Goal: Task Accomplishment & Management: Manage account settings

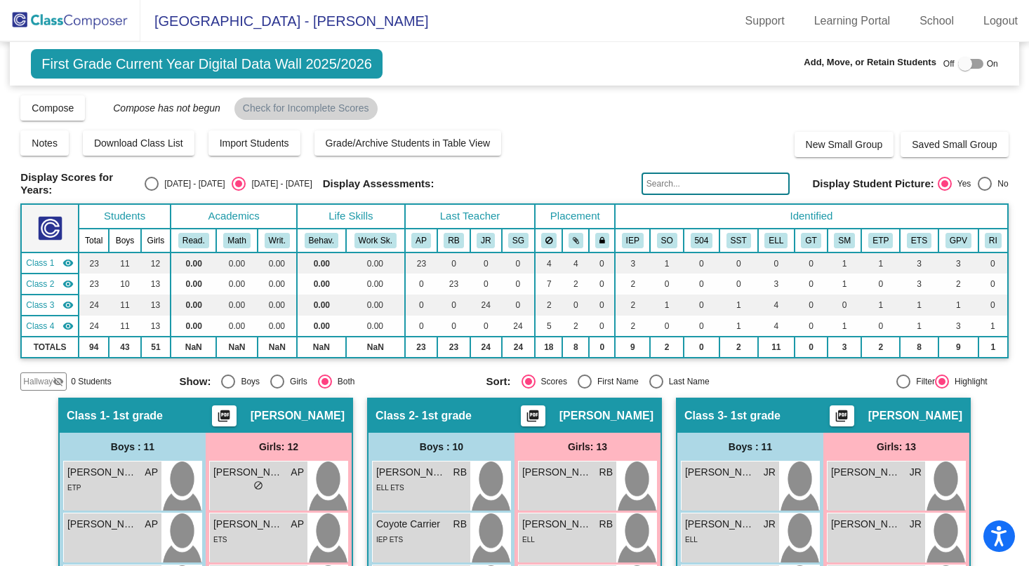
click at [44, 18] on img at bounding box center [70, 20] width 140 height 41
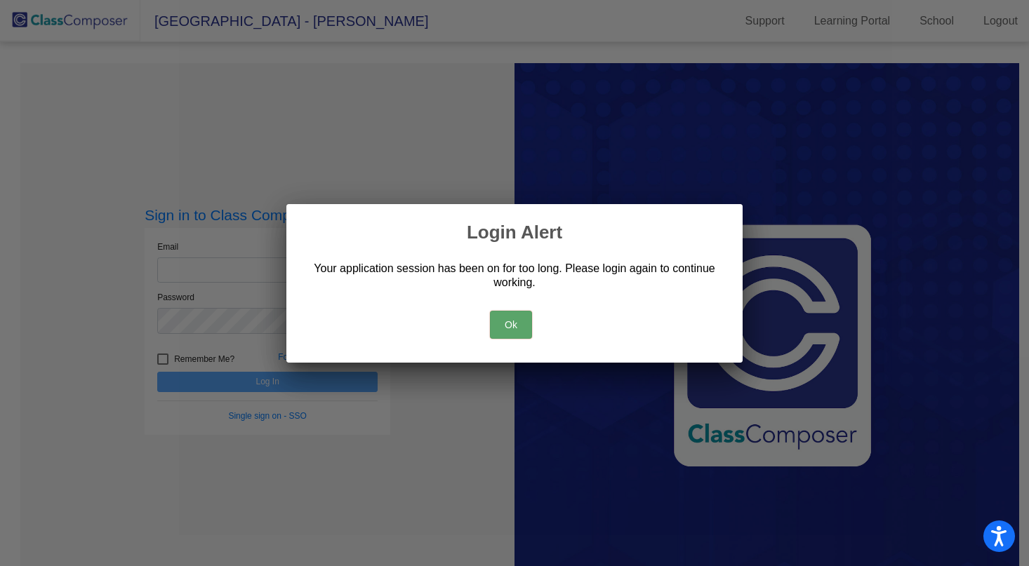
click at [503, 330] on button "Ok" at bounding box center [511, 325] width 42 height 28
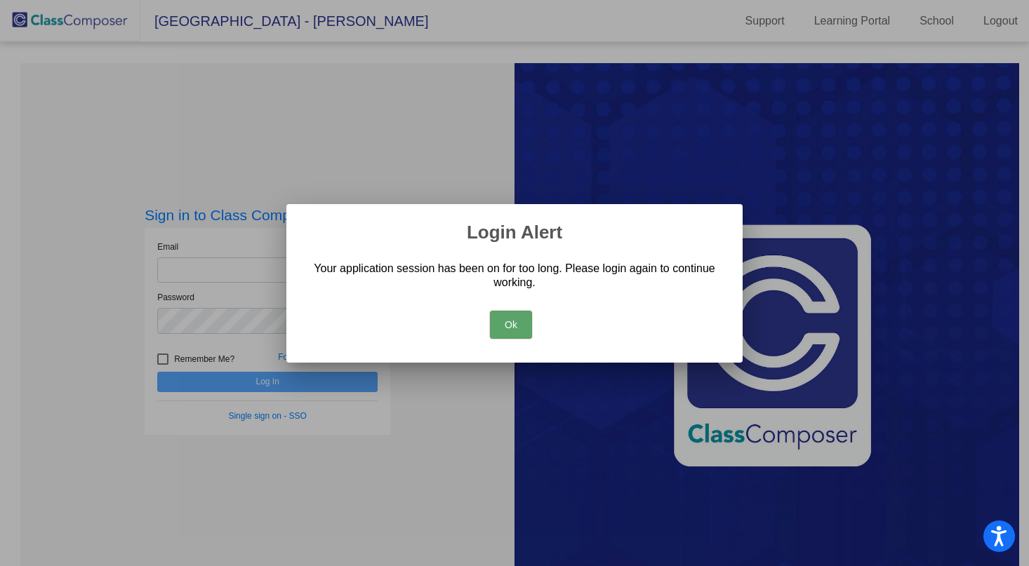
click at [498, 326] on button "Ok" at bounding box center [511, 325] width 42 height 28
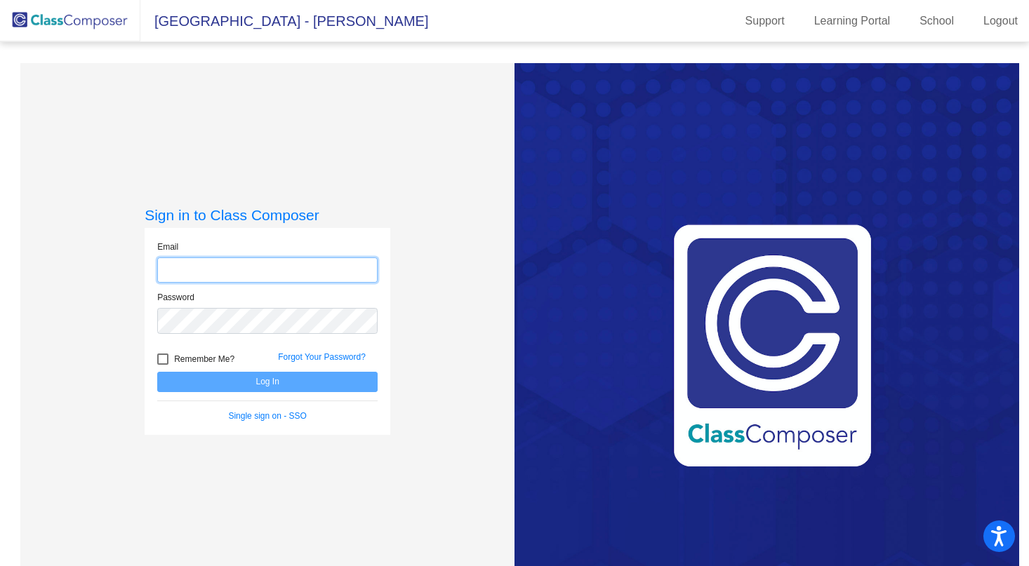
click at [219, 275] on input "email" at bounding box center [267, 271] width 220 height 26
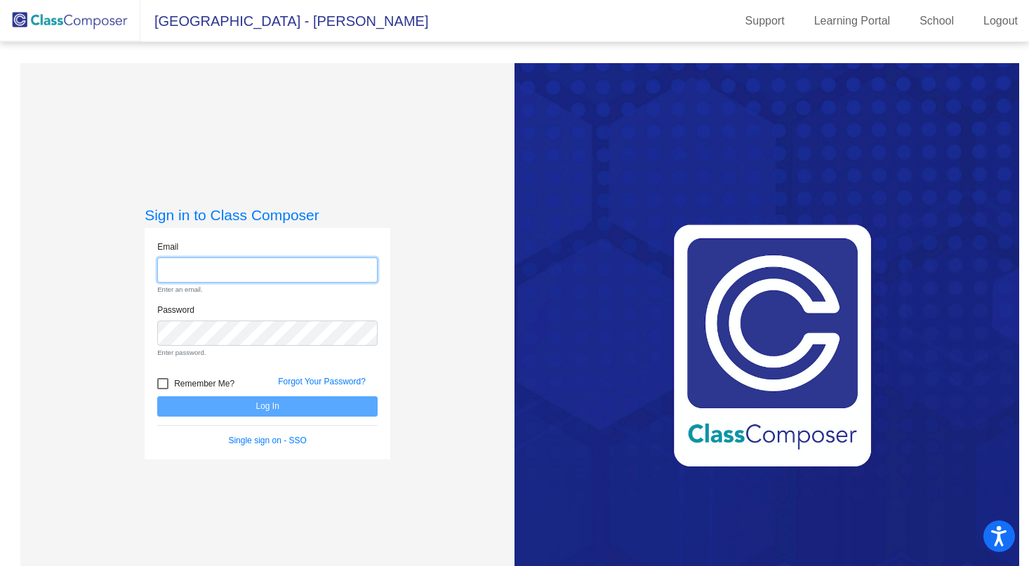
type input "[EMAIL_ADDRESS][DOMAIN_NAME]"
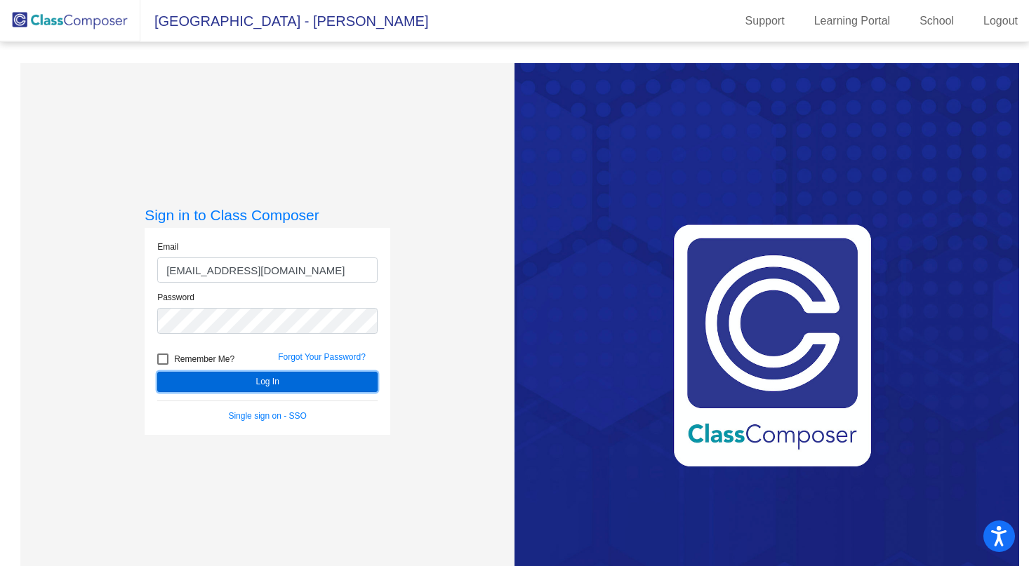
click at [279, 383] on button "Log In" at bounding box center [267, 382] width 220 height 20
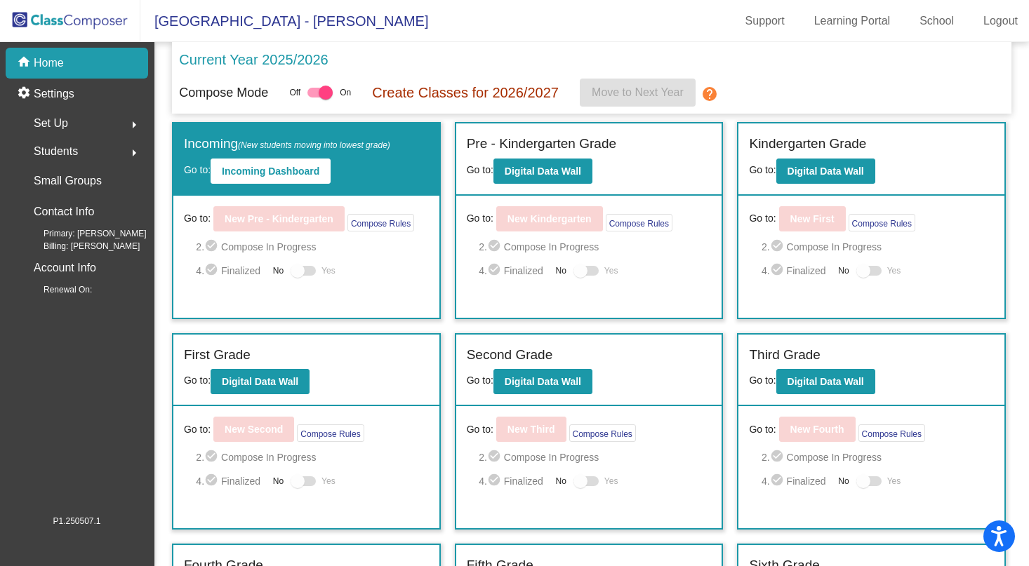
click at [78, 123] on div "Set Up arrow_right" at bounding box center [81, 123] width 134 height 28
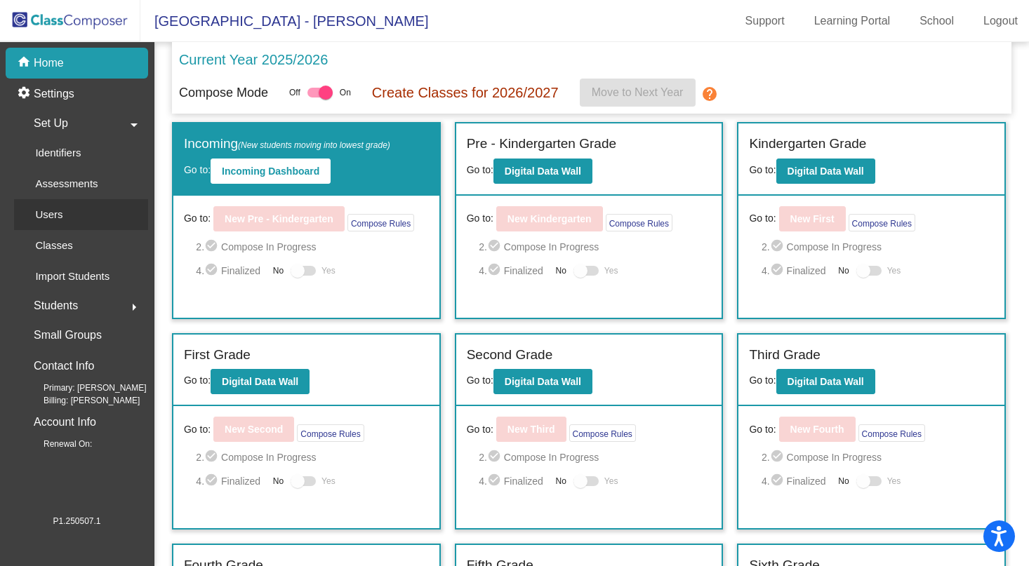
click at [56, 217] on p "Users" at bounding box center [48, 214] width 27 height 17
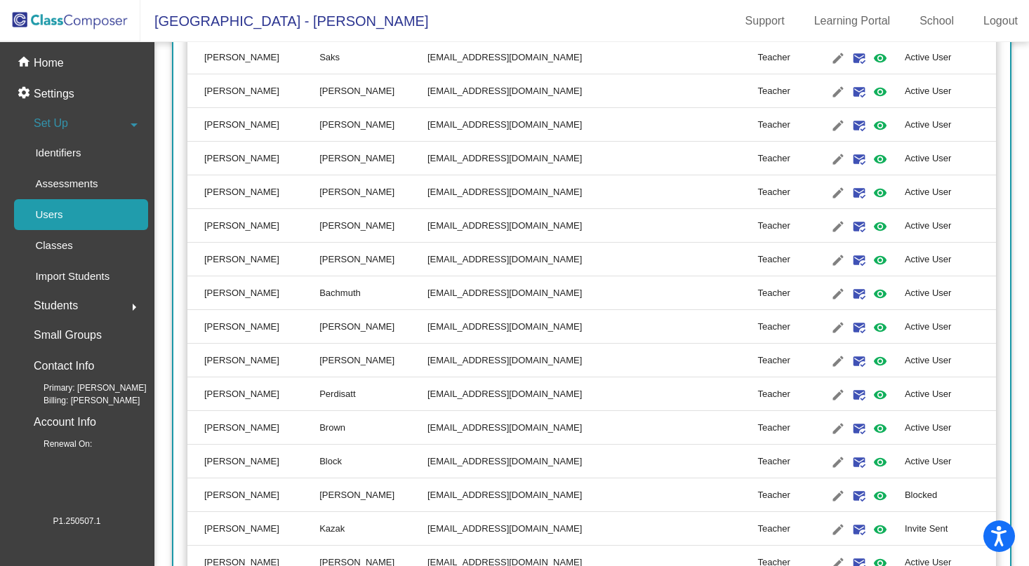
scroll to position [804, 0]
click at [484, 467] on td "[EMAIL_ADDRESS][DOMAIN_NAME]" at bounding box center [592, 463] width 331 height 34
click at [830, 464] on mat-icon "edit" at bounding box center [838, 463] width 17 height 17
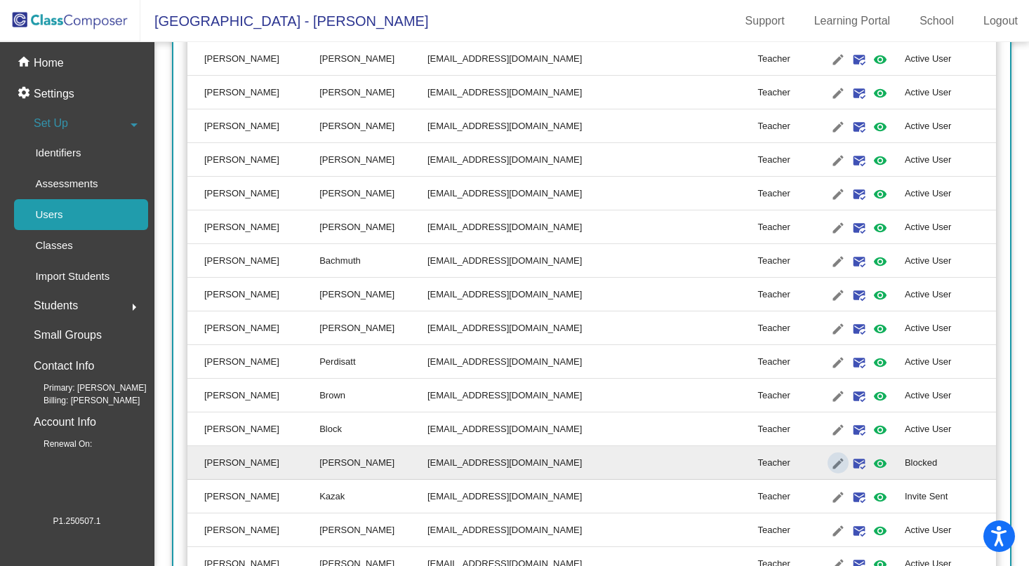
type input "[PERSON_NAME]"
type input "[EMAIL_ADDRESS][DOMAIN_NAME]"
radio input "true"
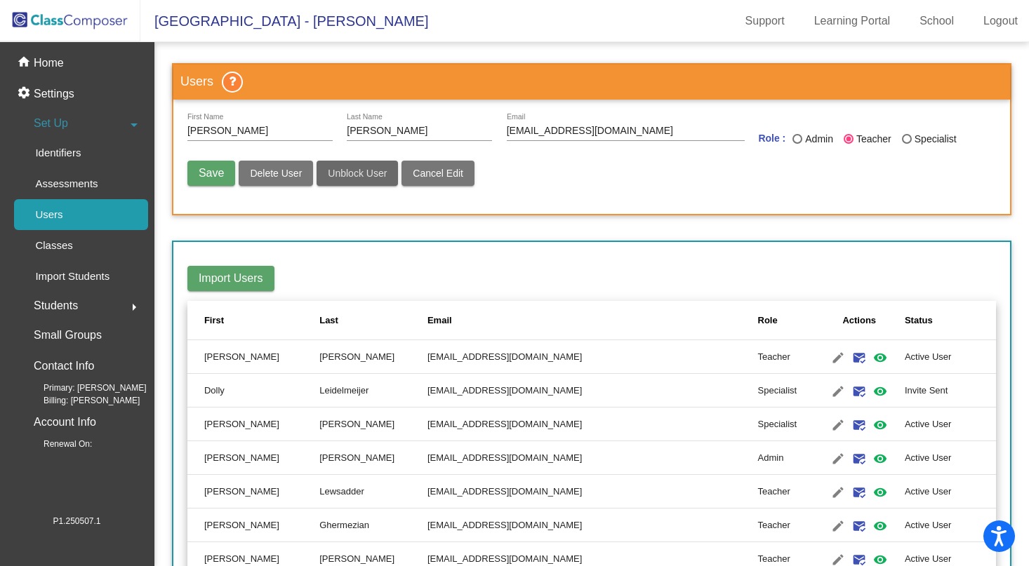
click at [360, 180] on button "Unblock User" at bounding box center [357, 173] width 81 height 25
radio input "false"
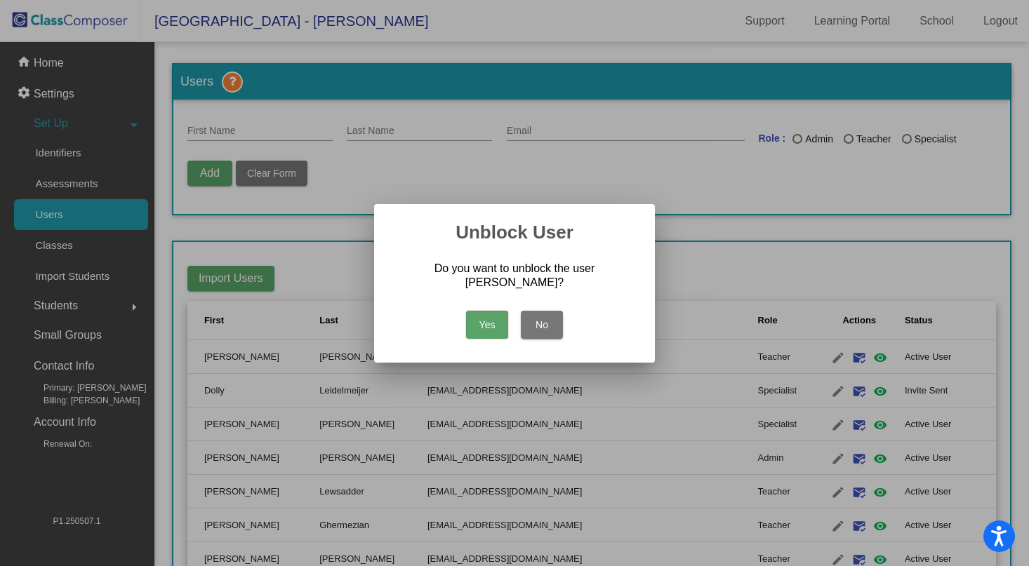
click at [488, 321] on button "Yes" at bounding box center [487, 325] width 42 height 28
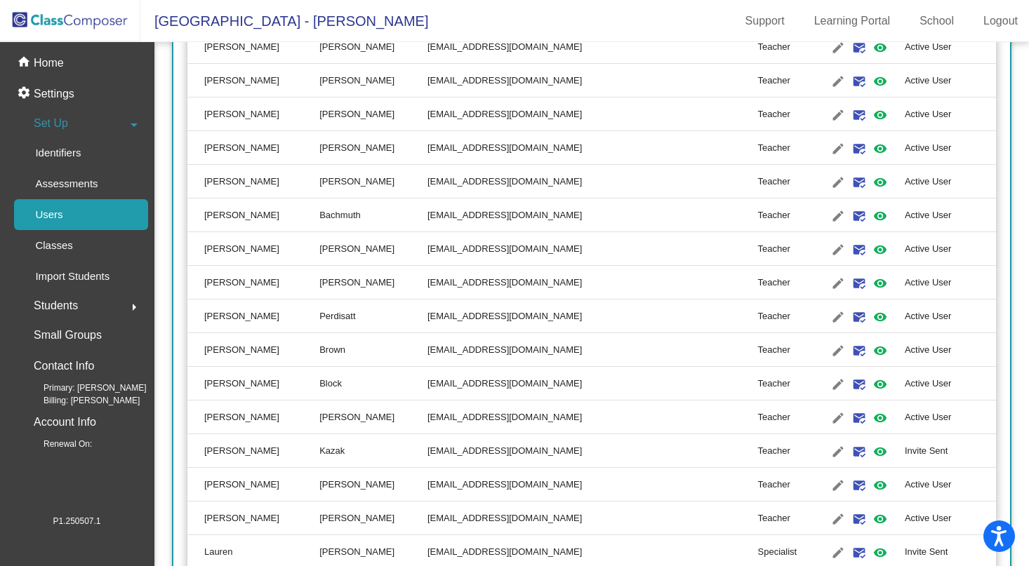
scroll to position [879, 0]
